Goal: Obtain resource: Obtain resource

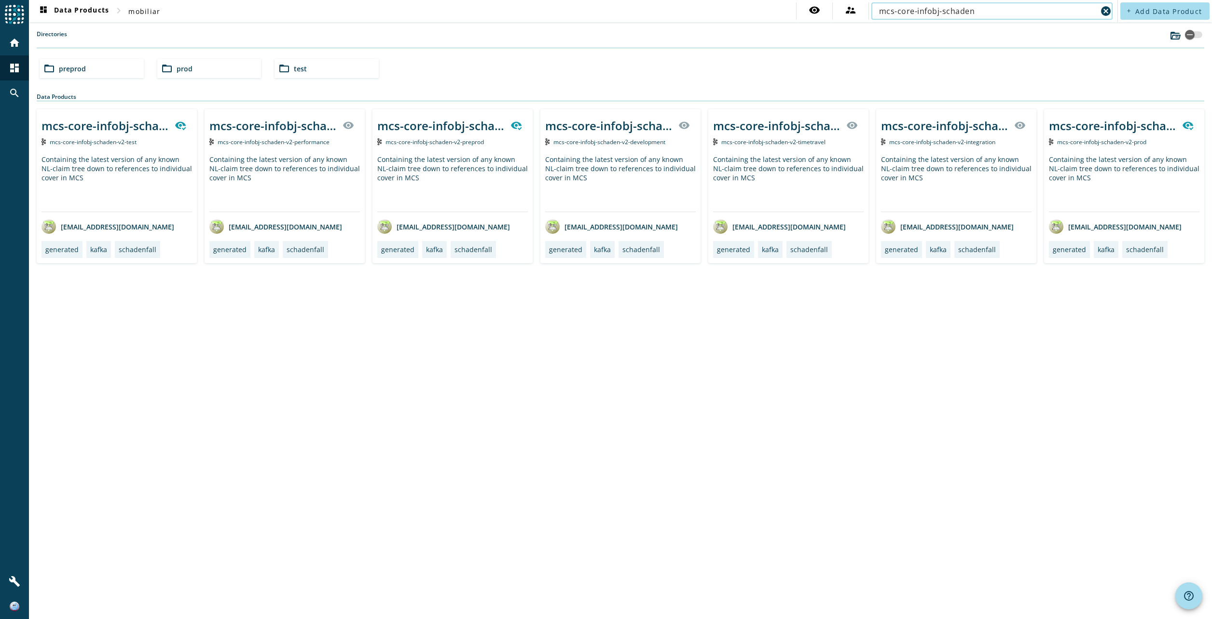
type input "mcs-core-infobj-schaden"
click at [931, 47] on div "Directories" at bounding box center [620, 39] width 1167 height 18
click at [448, 126] on div "mcs-core-infobj-schaden-v2-_stage_" at bounding box center [440, 126] width 127 height 16
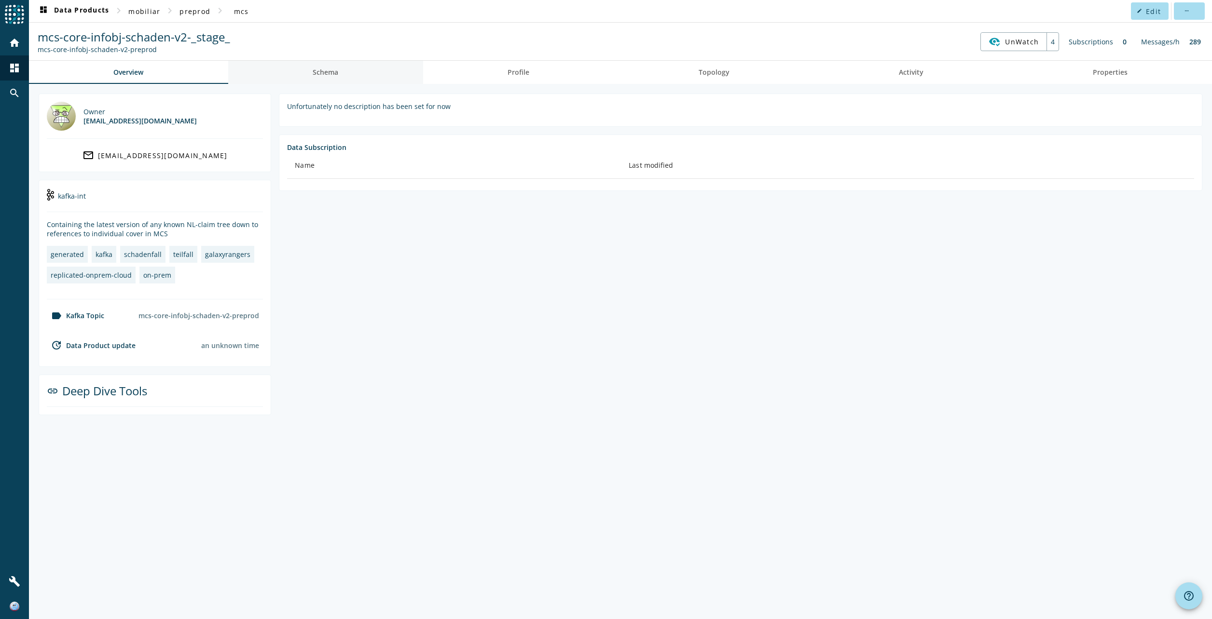
click at [326, 81] on span "Schema" at bounding box center [326, 72] width 26 height 23
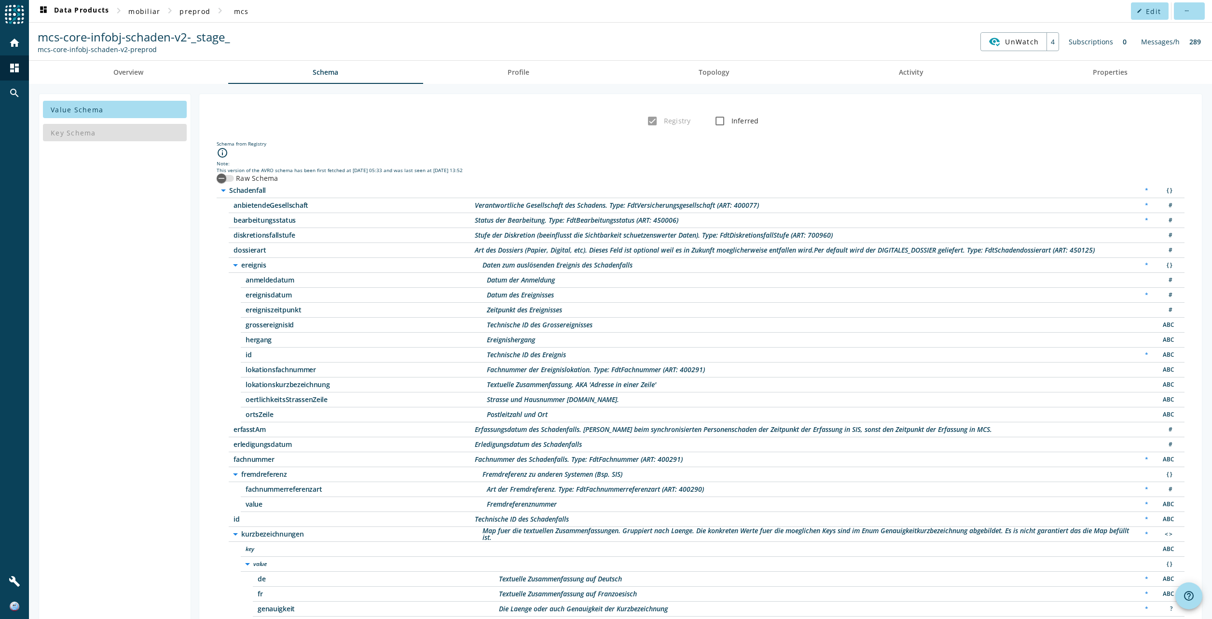
click at [230, 173] on div "This version of the AVRO schema has been first fetched at [DATE] 05:33 and was …" at bounding box center [701, 170] width 968 height 7
click at [229, 176] on div "button" at bounding box center [221, 178] width 19 height 19
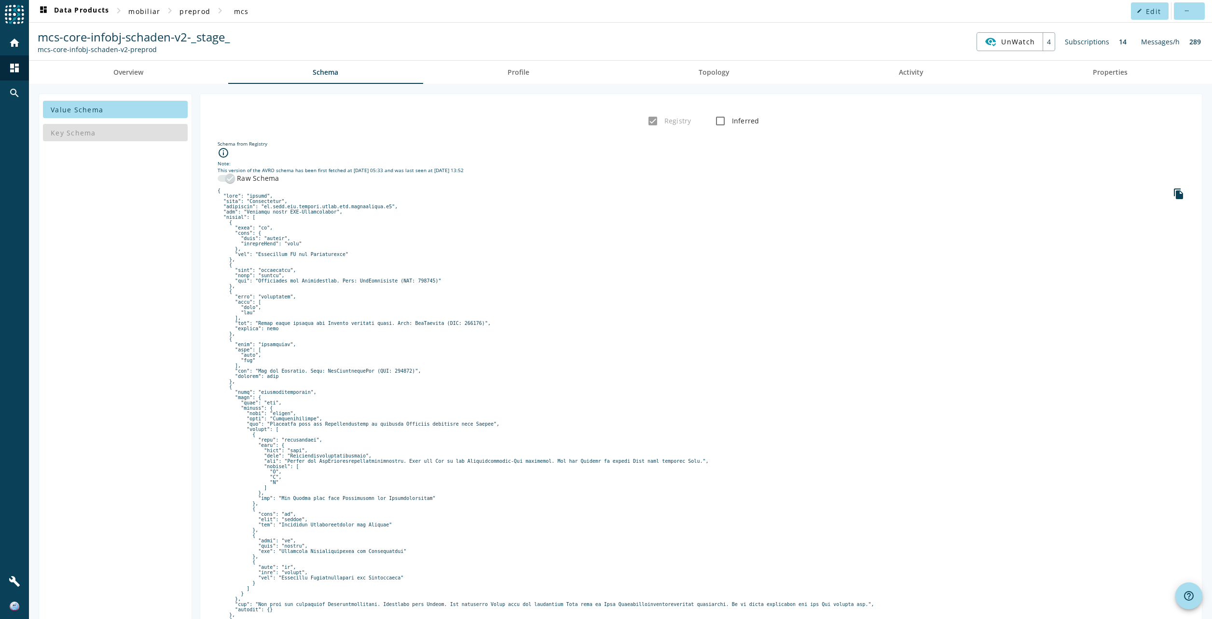
click at [1173, 192] on icon "file_copy" at bounding box center [1179, 194] width 12 height 12
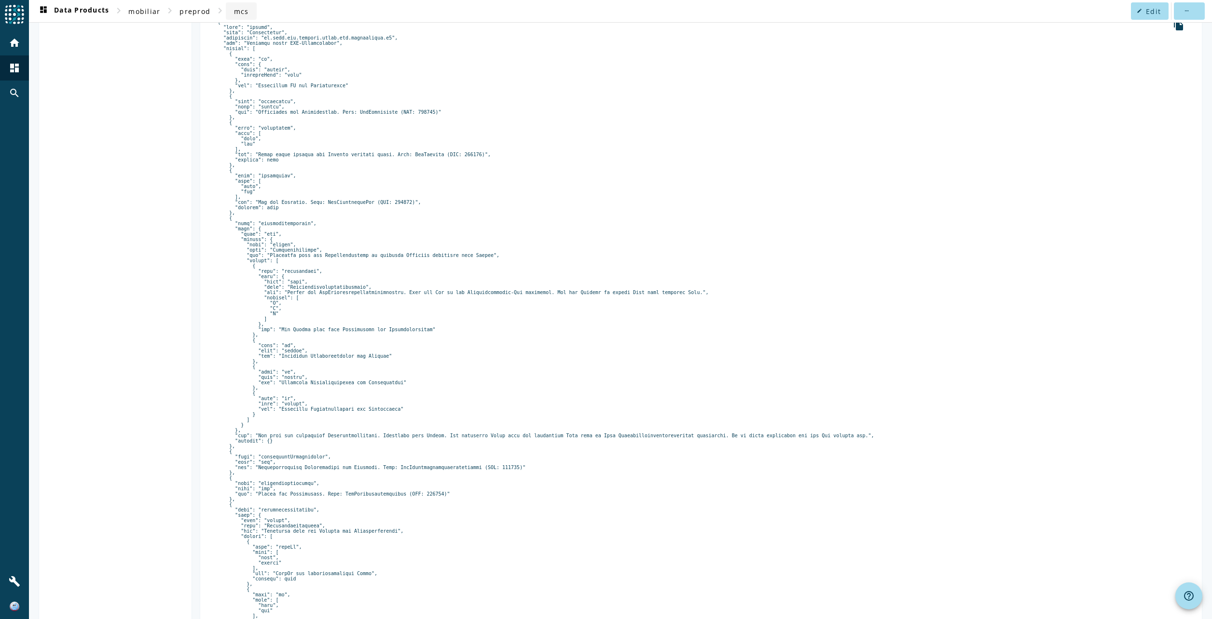
scroll to position [96, 0]
